Goal: Task Accomplishment & Management: Use online tool/utility

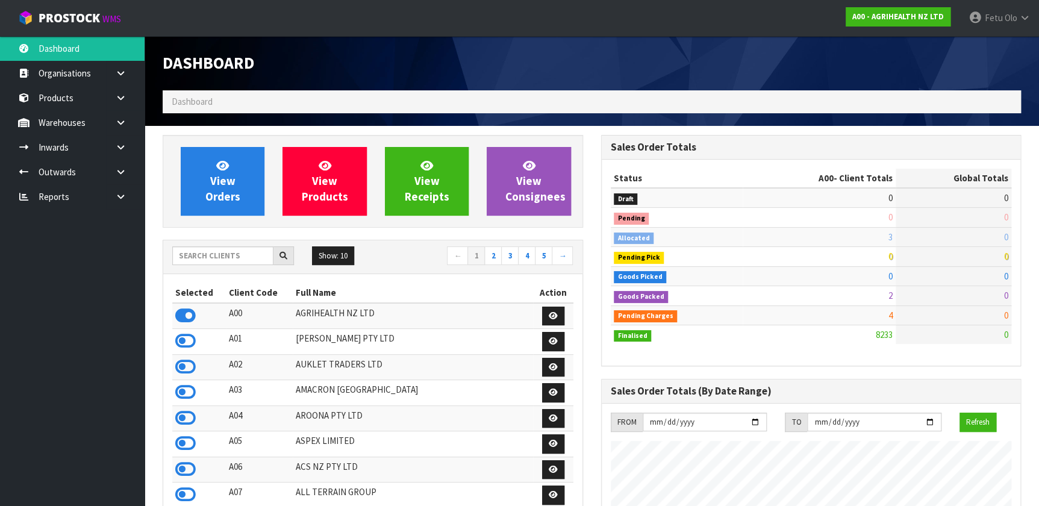
scroll to position [911, 438]
click at [188, 249] on input "text" at bounding box center [222, 255] width 101 height 19
click at [1000, 257] on span "70" at bounding box center [1004, 256] width 8 height 11
click at [243, 259] on input "text" at bounding box center [222, 255] width 101 height 19
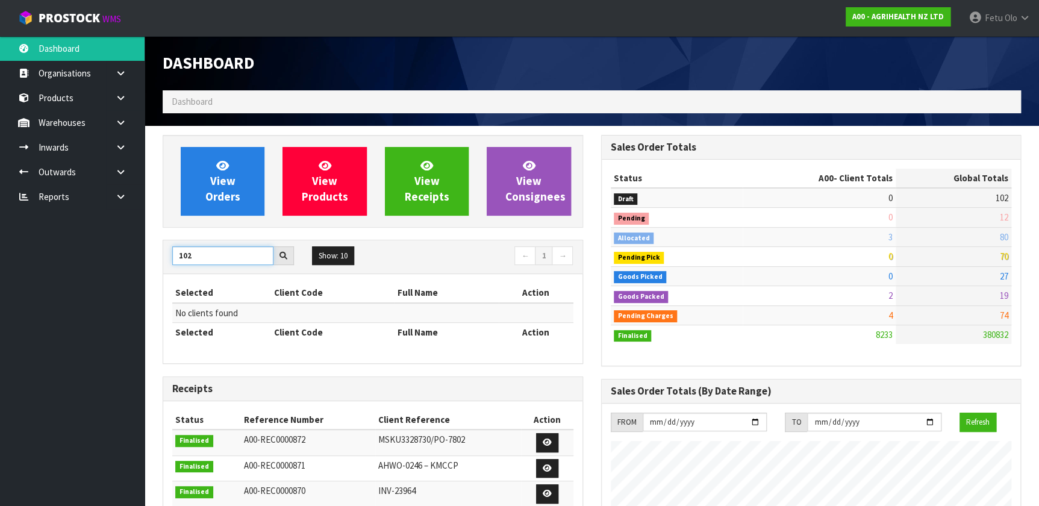
drag, startPoint x: 194, startPoint y: 253, endPoint x: 193, endPoint y: 263, distance: 9.7
click at [193, 263] on input "102" at bounding box center [222, 255] width 101 height 19
type input "1"
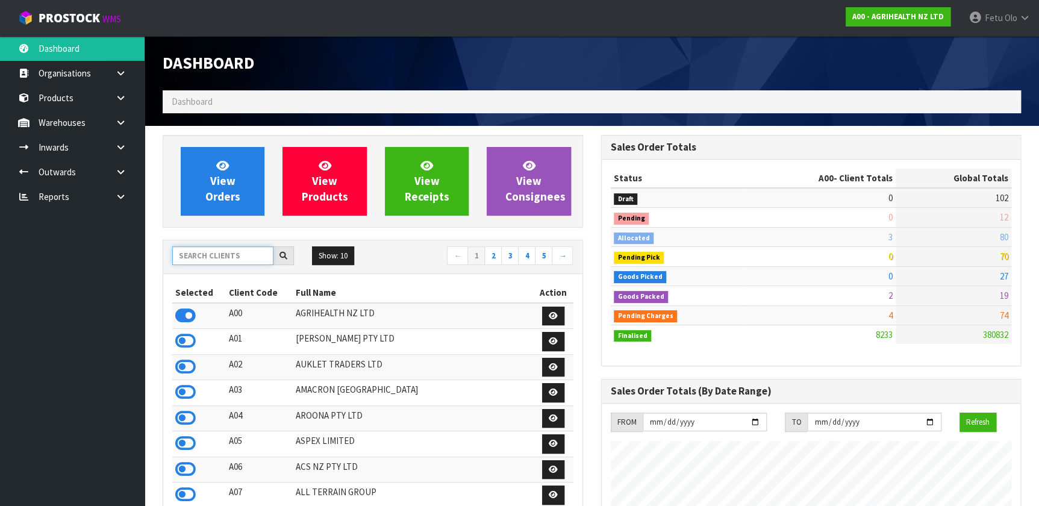
click at [224, 261] on input "text" at bounding box center [222, 255] width 101 height 19
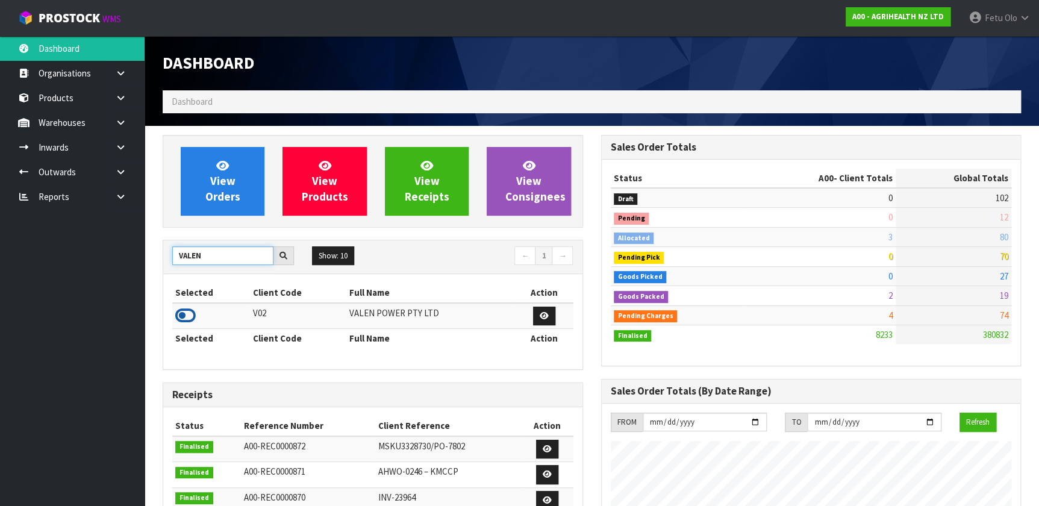
type input "VALEN"
click at [179, 312] on icon at bounding box center [185, 316] width 20 height 18
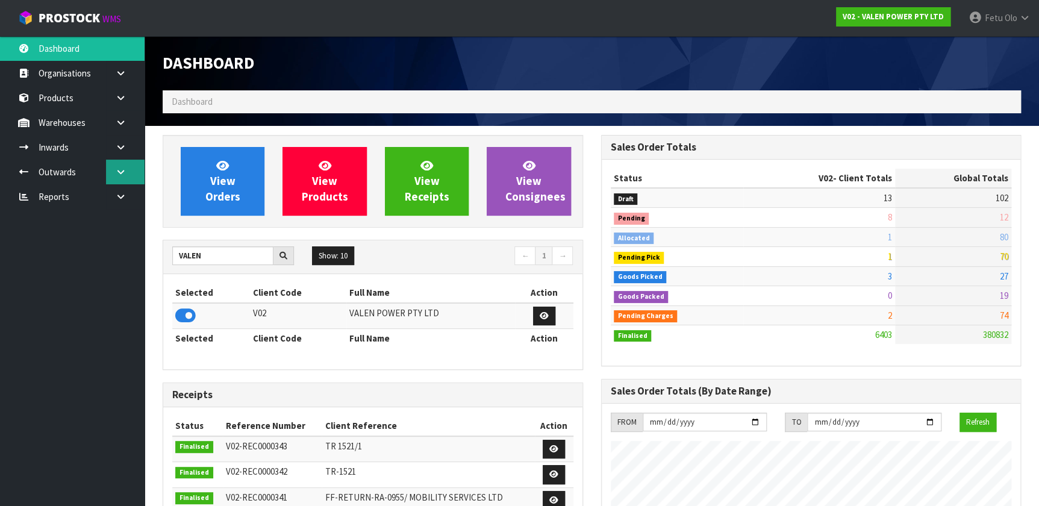
click at [119, 173] on icon at bounding box center [120, 171] width 11 height 9
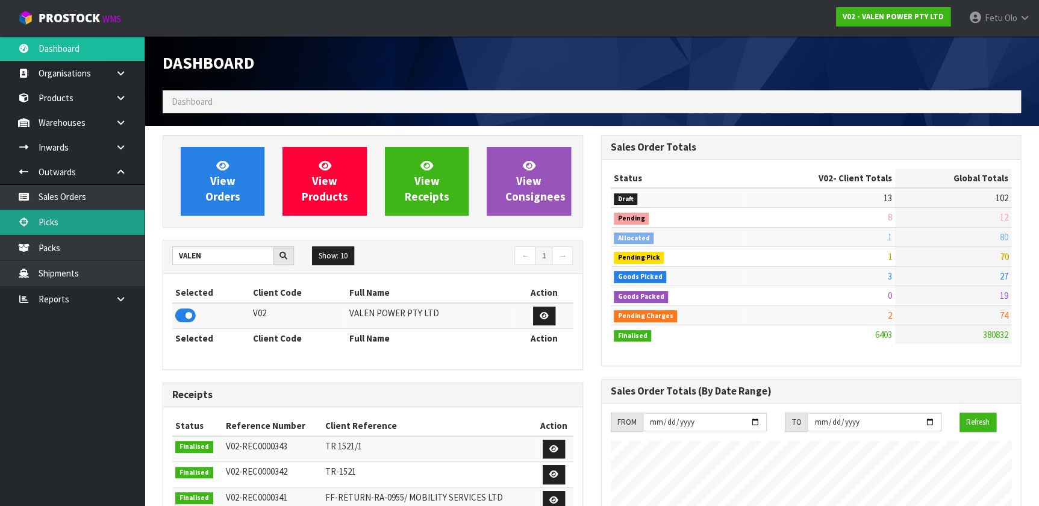
click at [74, 219] on link "Picks" at bounding box center [72, 222] width 145 height 25
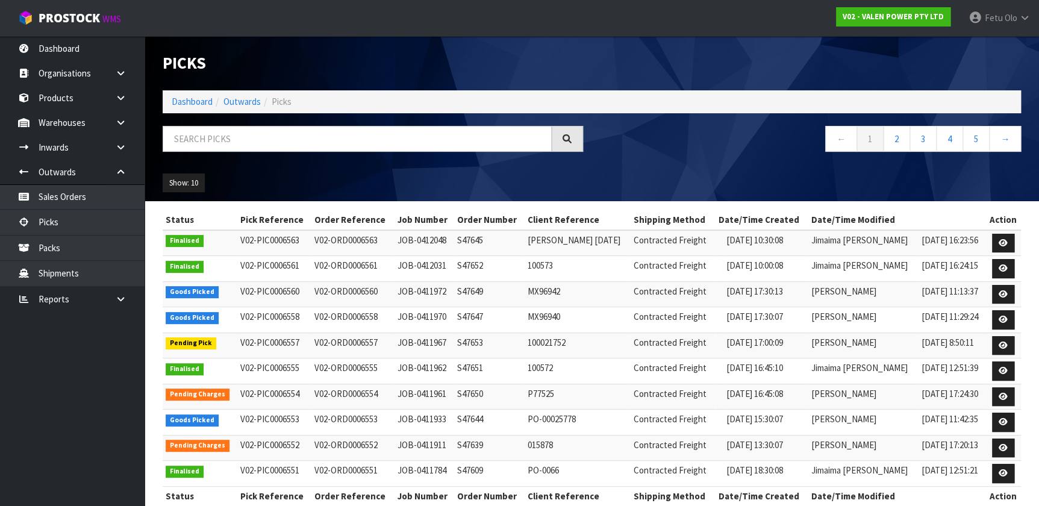
click at [375, 172] on div "Show: 10 5 10 25 50" at bounding box center [592, 182] width 876 height 37
click at [278, 181] on ul "Show: 10 5 10 25 50" at bounding box center [263, 182] width 201 height 19
click at [716, 229] on th "Date/Time Created" at bounding box center [762, 219] width 93 height 19
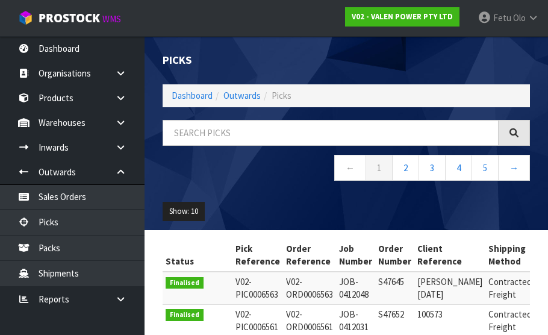
drag, startPoint x: 534, startPoint y: 228, endPoint x: 531, endPoint y: 221, distance: 7.5
click at [534, 226] on div "Show: 10 5 10 25 50" at bounding box center [346, 211] width 385 height 37
drag, startPoint x: 531, startPoint y: 221, endPoint x: 538, endPoint y: 202, distance: 20.8
click at [538, 205] on div "Show: 10 5 10 25 50" at bounding box center [346, 211] width 385 height 37
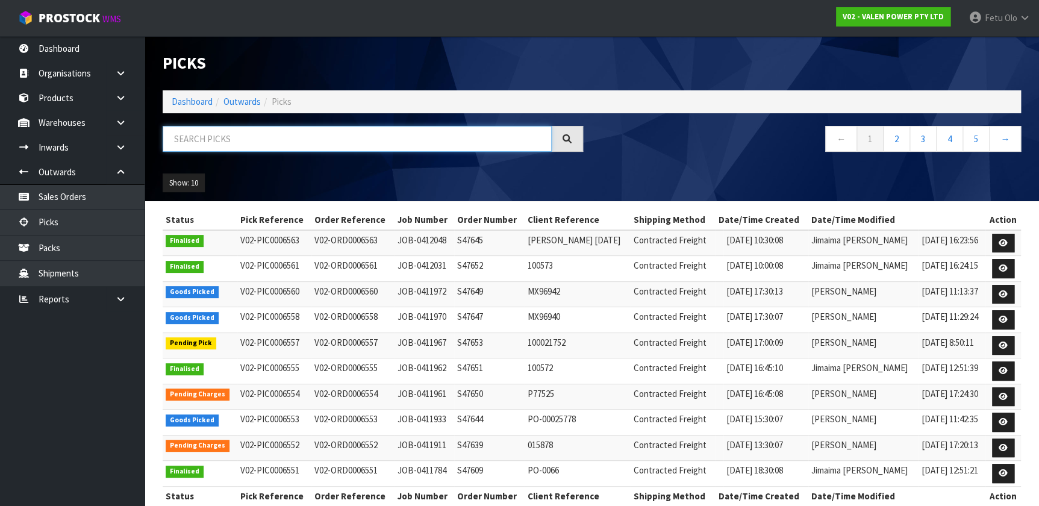
click at [234, 149] on input "text" at bounding box center [357, 139] width 389 height 26
type input "0006557"
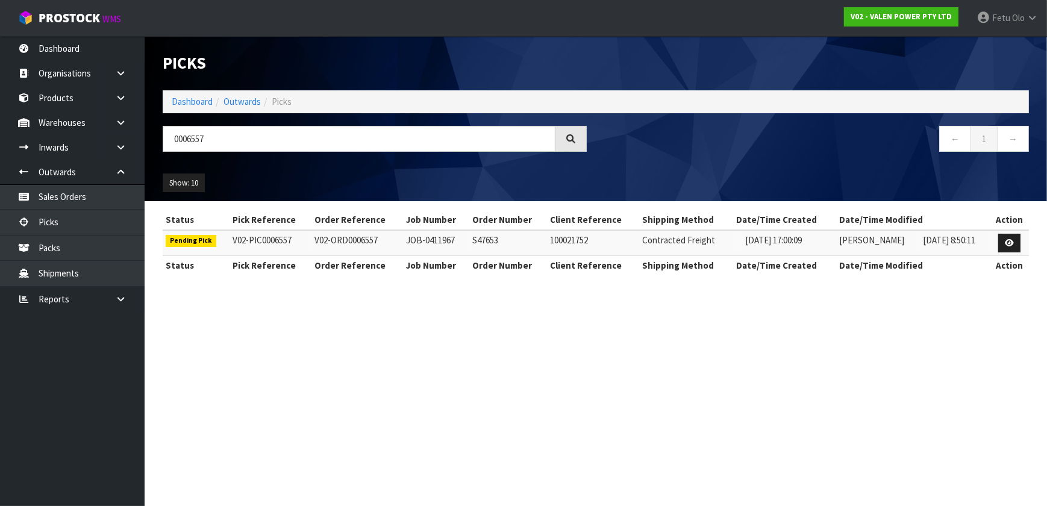
click at [1033, 240] on div "Status Pick Reference Order Reference Job Number Order Number Client Reference …" at bounding box center [596, 248] width 884 height 77
click at [1017, 244] on link at bounding box center [1009, 243] width 22 height 19
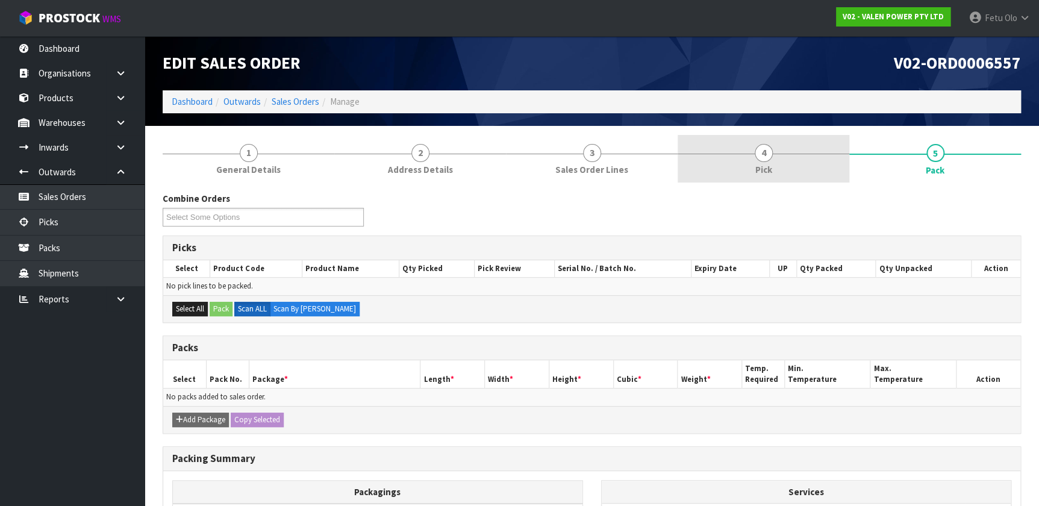
click at [777, 164] on link "4 Pick" at bounding box center [764, 159] width 172 height 48
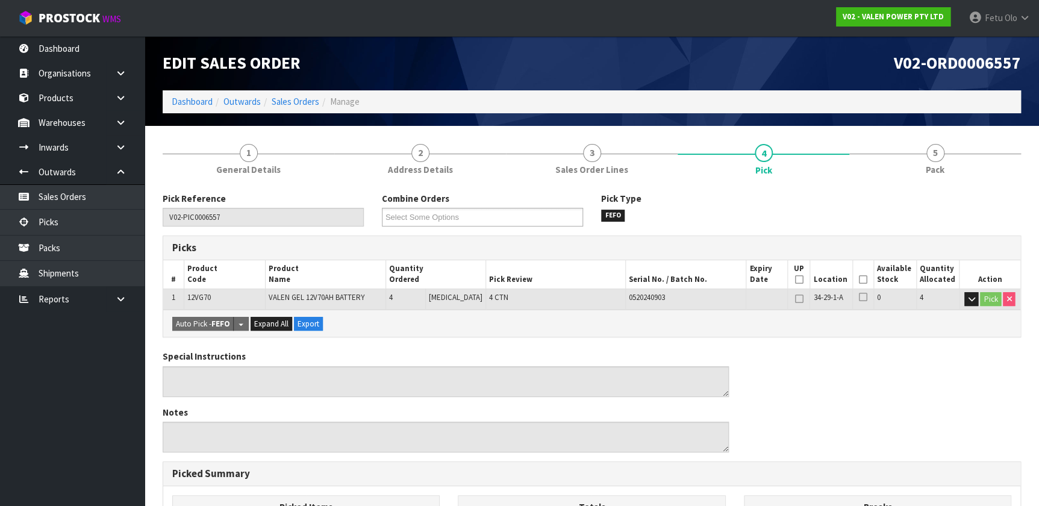
click at [859, 280] on icon at bounding box center [863, 279] width 8 height 1
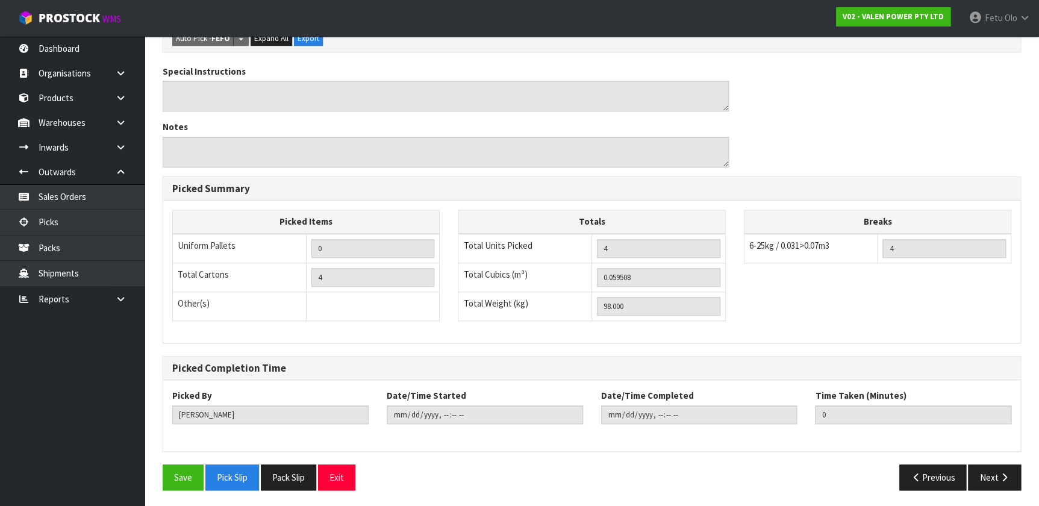
scroll to position [329, 0]
click at [191, 464] on button "Save" at bounding box center [183, 477] width 41 height 26
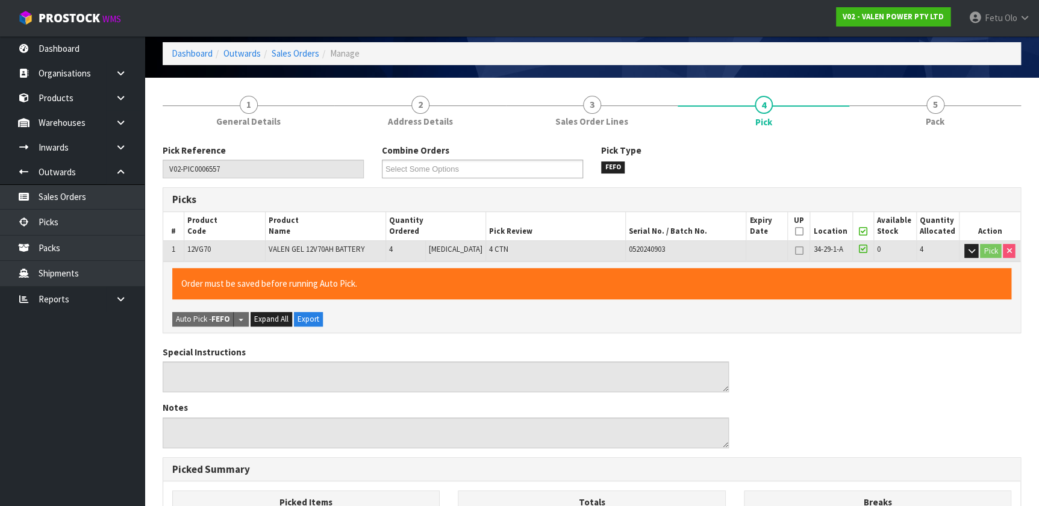
scroll to position [1, 0]
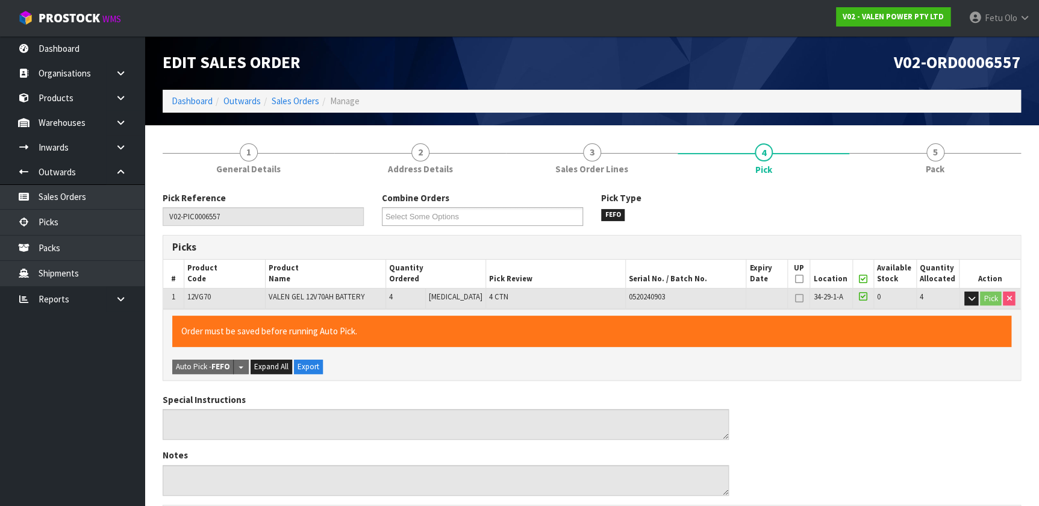
click at [958, 131] on section "1 General Details 2 Address Details 3 Sales Order Lines 4 Pick 5 Pack Pick Refe…" at bounding box center [592, 480] width 894 height 711
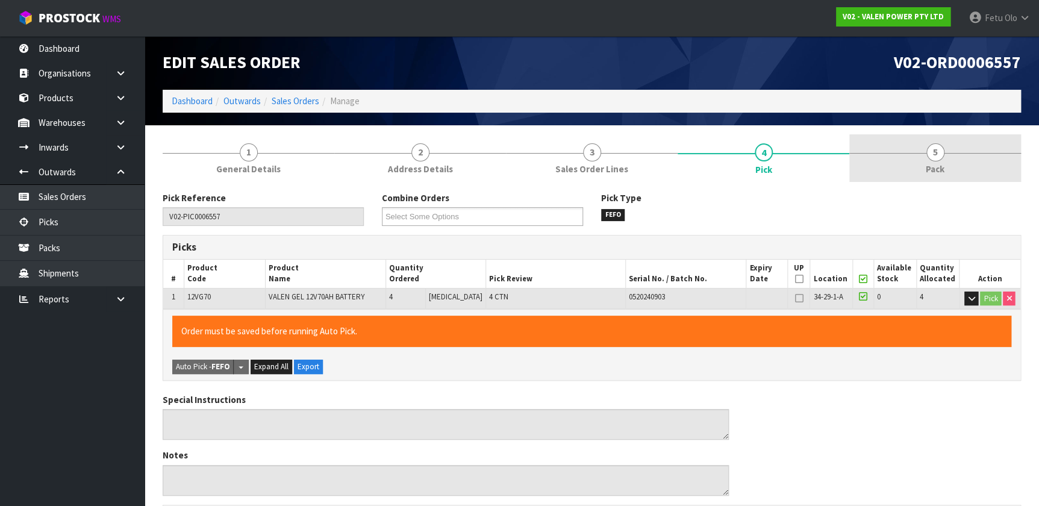
click at [967, 169] on link "5 Pack" at bounding box center [935, 158] width 172 height 48
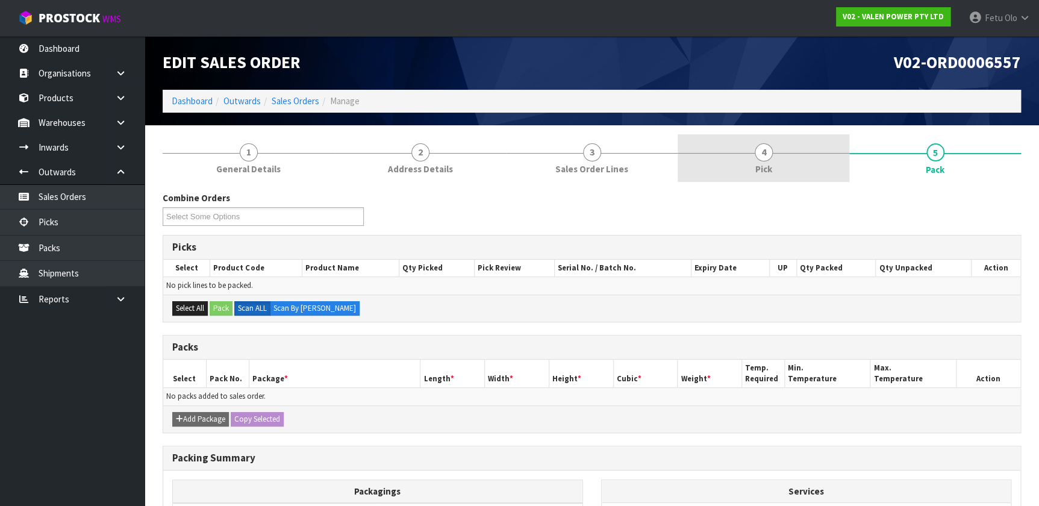
click at [747, 160] on link "4 Pick" at bounding box center [764, 158] width 172 height 48
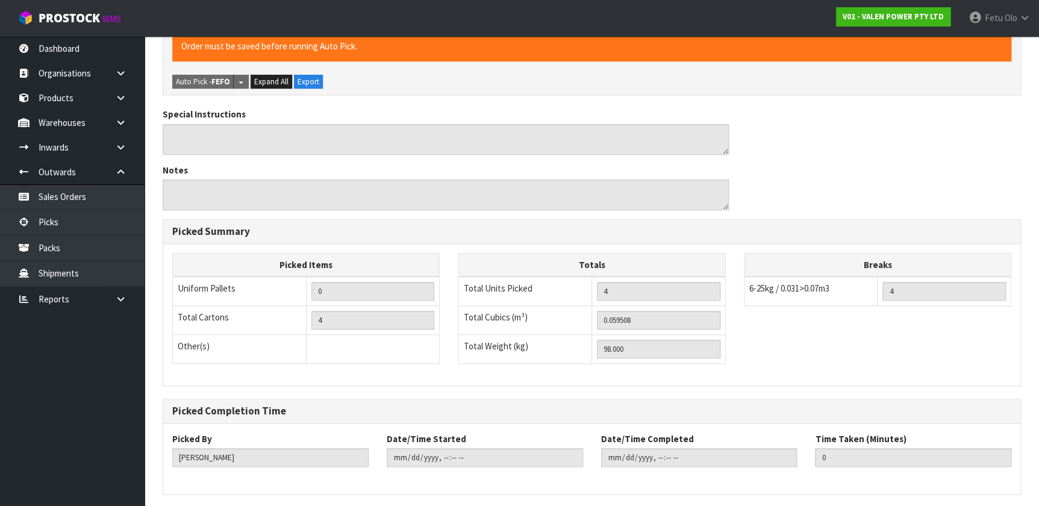
scroll to position [0, 0]
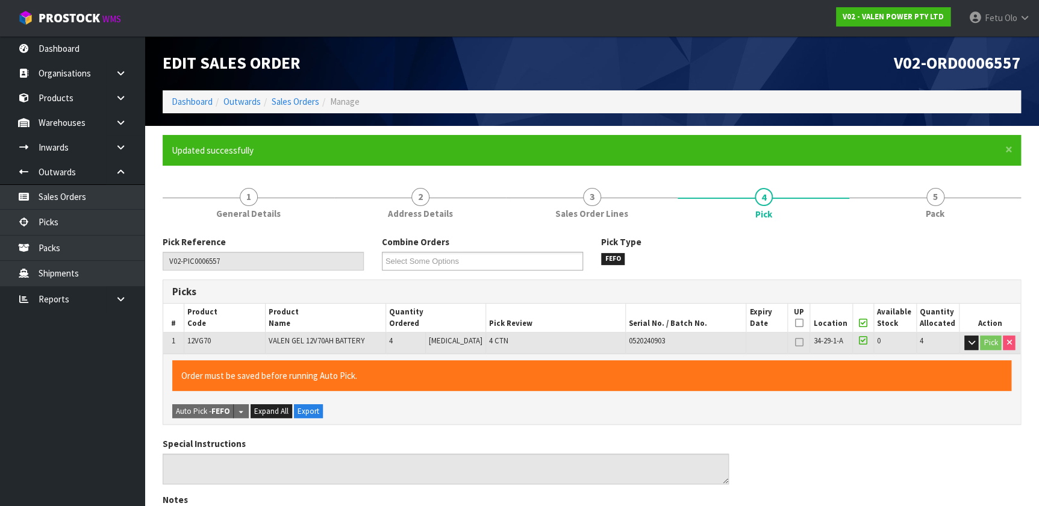
type input "Fetu Olo"
type input "2025-09-12T07:56:03"
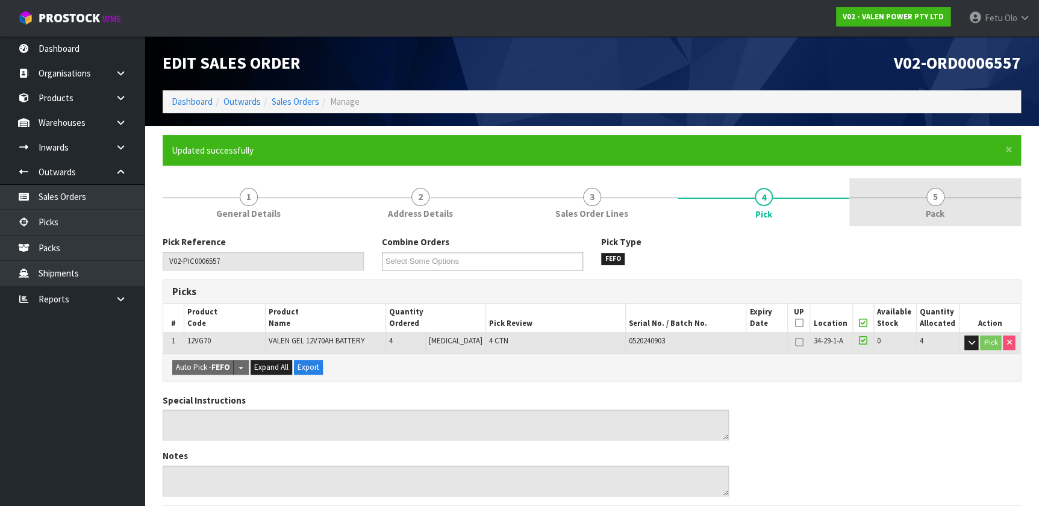
click at [948, 184] on link "5 Pack" at bounding box center [935, 202] width 172 height 48
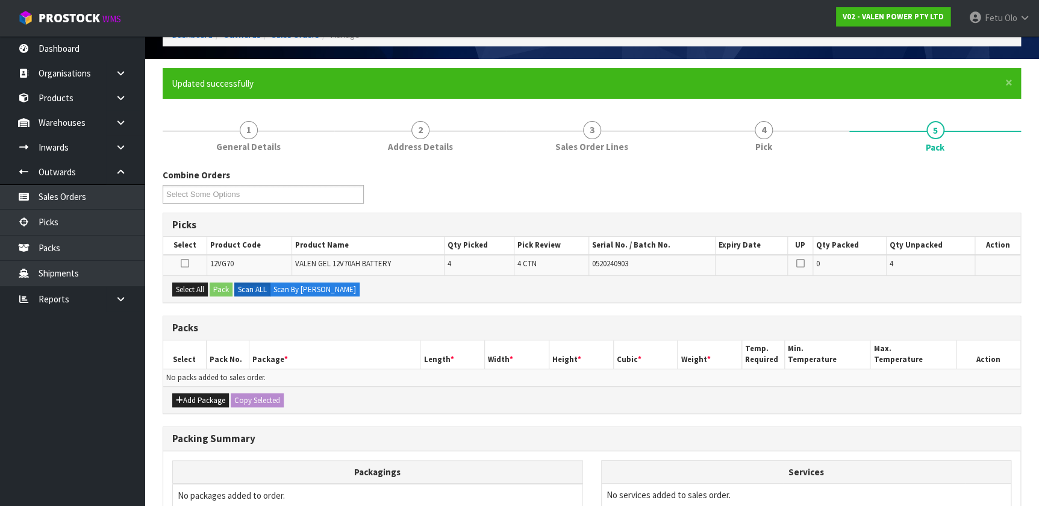
scroll to position [164, 0]
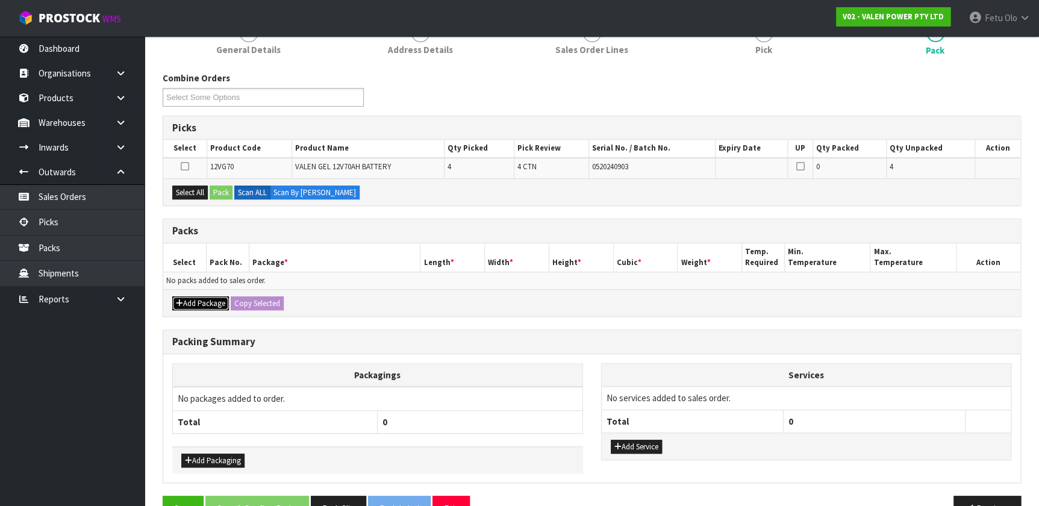
click at [204, 306] on button "Add Package" at bounding box center [200, 303] width 57 height 14
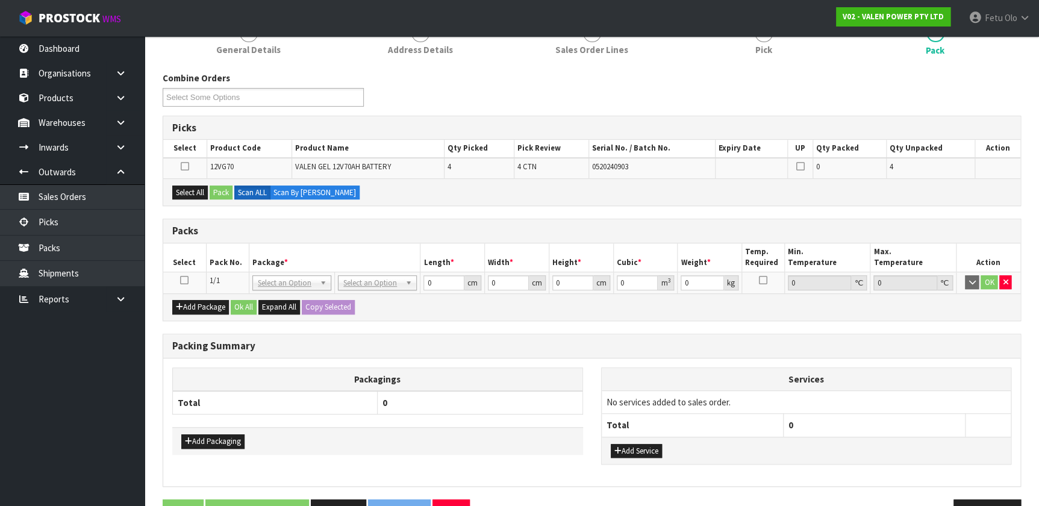
click at [182, 280] on icon at bounding box center [184, 280] width 8 height 1
click at [223, 272] on td "1/1" at bounding box center [227, 283] width 43 height 22
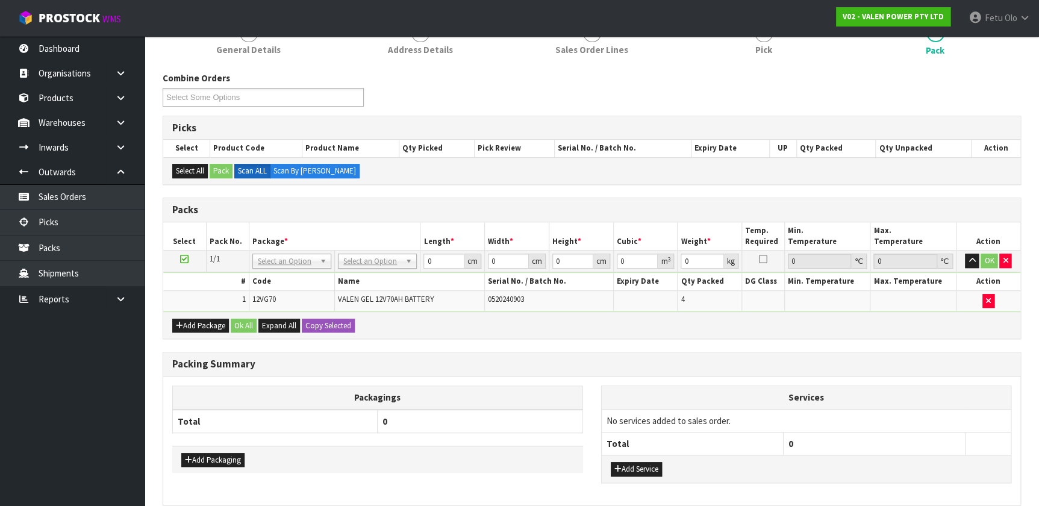
drag, startPoint x: 373, startPoint y: 260, endPoint x: 366, endPoint y: 281, distance: 23.1
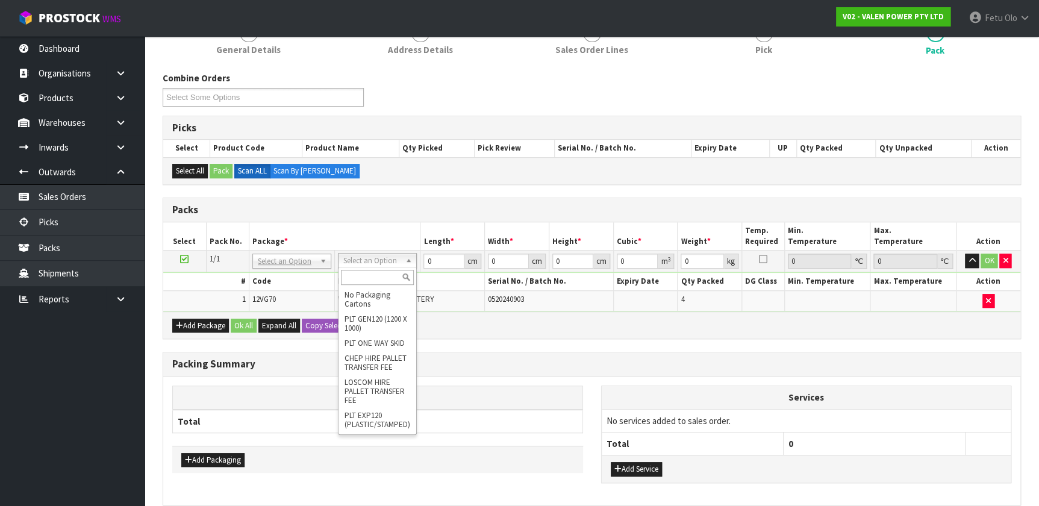
click at [350, 279] on input "text" at bounding box center [377, 277] width 73 height 15
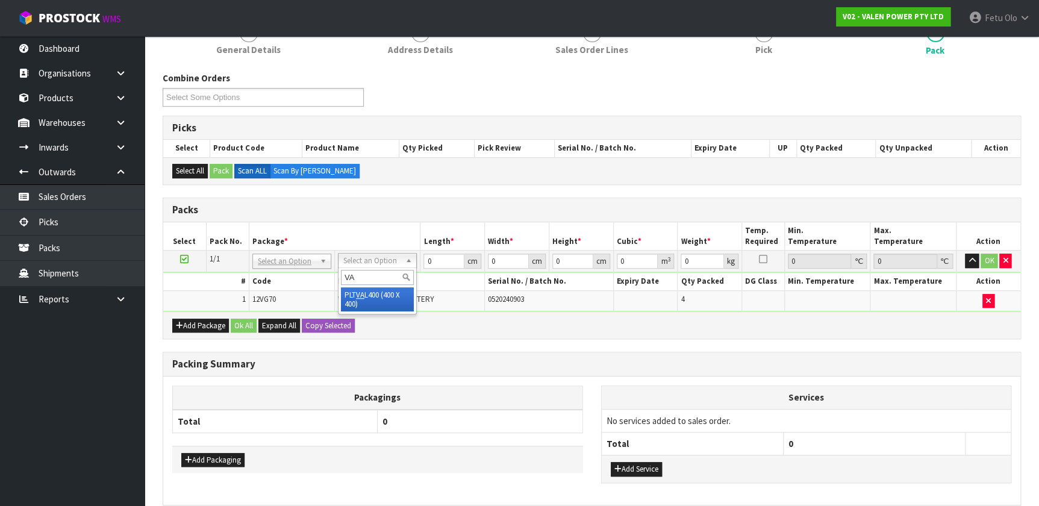
type input "VA"
drag, startPoint x: 355, startPoint y: 295, endPoint x: 400, endPoint y: 305, distance: 46.5
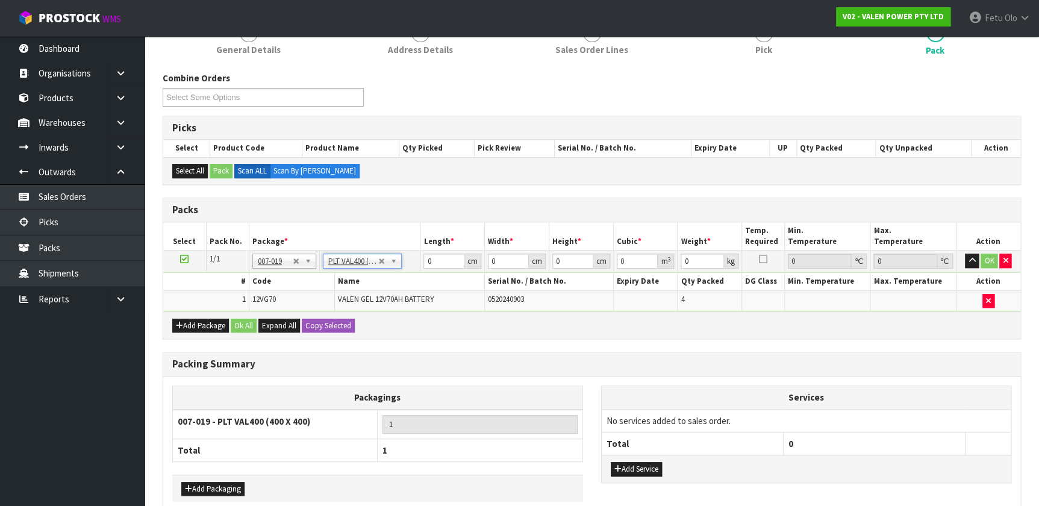
type input "40"
type input "102"
drag, startPoint x: 343, startPoint y: 261, endPoint x: 325, endPoint y: 301, distance: 43.4
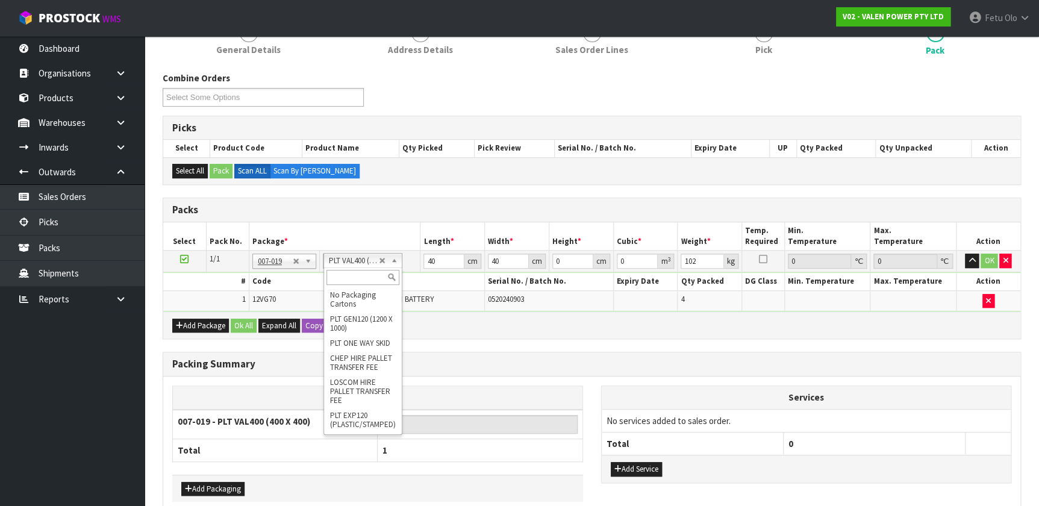
click at [339, 276] on input "text" at bounding box center [362, 277] width 73 height 15
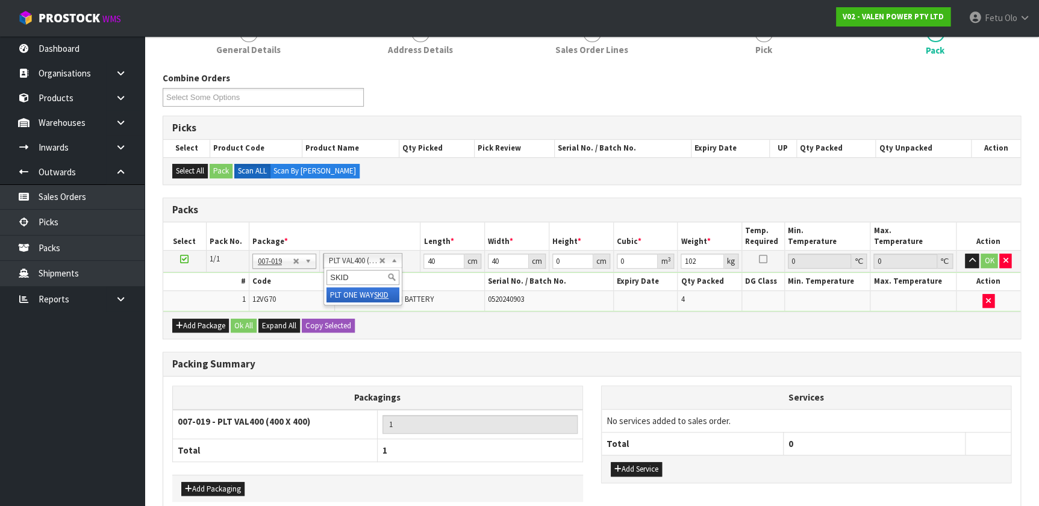
type input "SKID"
type input "0"
type input "98"
drag, startPoint x: 435, startPoint y: 256, endPoint x: 422, endPoint y: 257, distance: 13.3
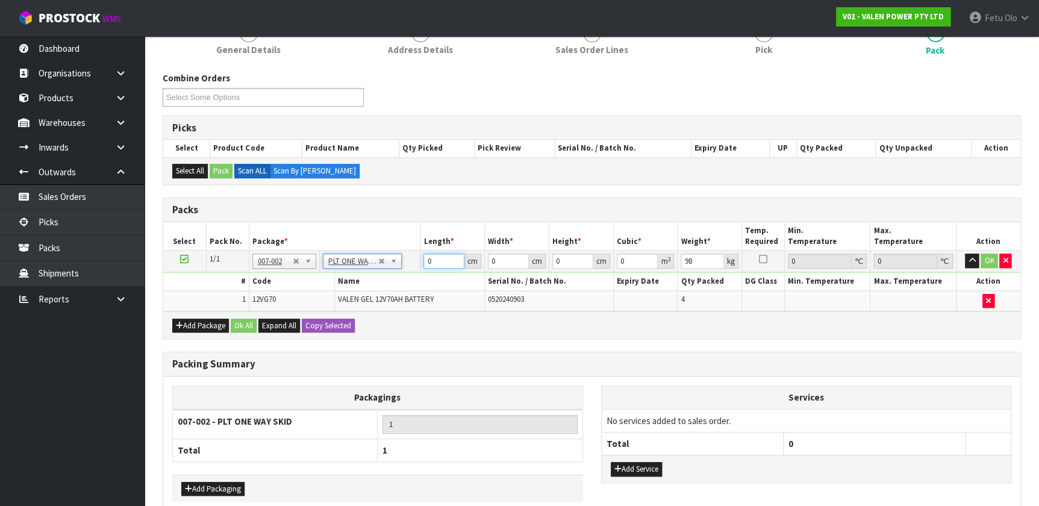
click at [422, 257] on td "0 cm" at bounding box center [452, 262] width 64 height 22
click at [687, 358] on h3 "Packing Summary" at bounding box center [591, 363] width 839 height 11
